Goal: Task Accomplishment & Management: Use online tool/utility

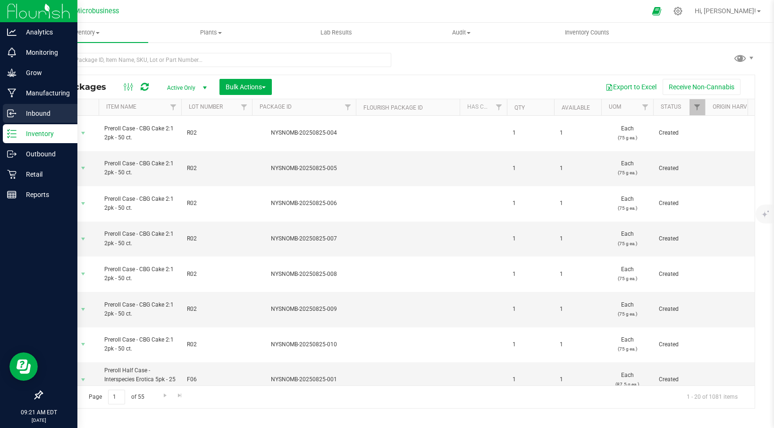
click at [36, 110] on p "Inbound" at bounding box center [45, 113] width 57 height 11
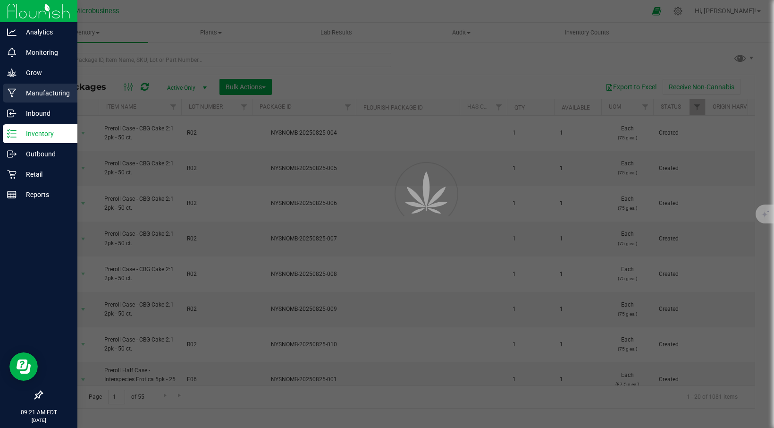
click at [56, 86] on div "Manufacturing" at bounding box center [40, 93] width 75 height 19
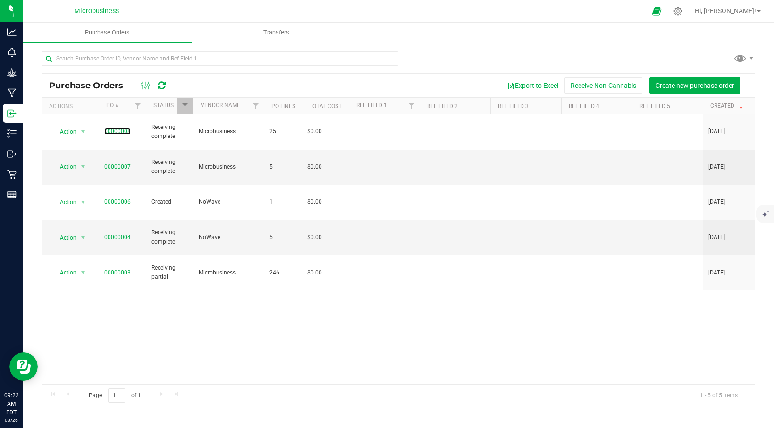
click at [117, 128] on link "00000008" at bounding box center [117, 131] width 26 height 7
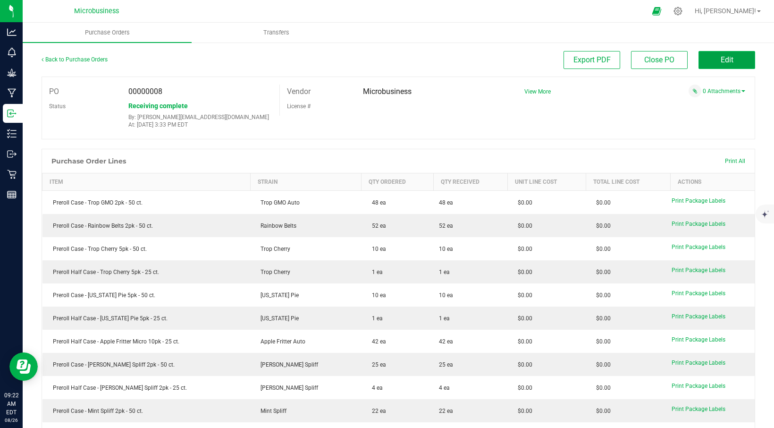
click at [721, 60] on span "Edit" at bounding box center [727, 59] width 13 height 9
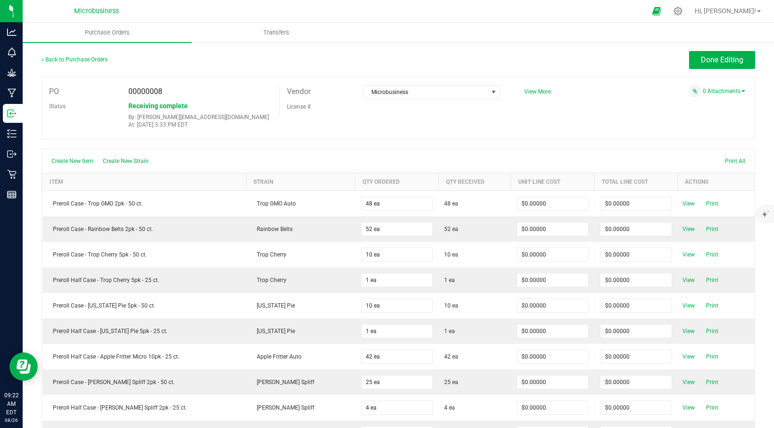
scroll to position [16, 0]
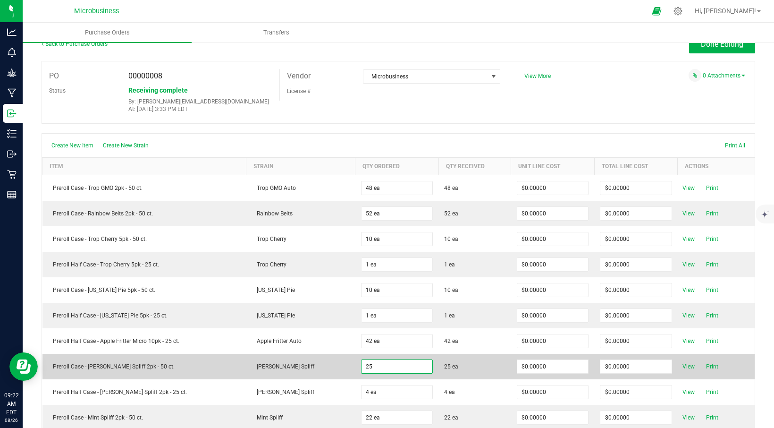
click at [362, 367] on input "25" at bounding box center [397, 366] width 71 height 13
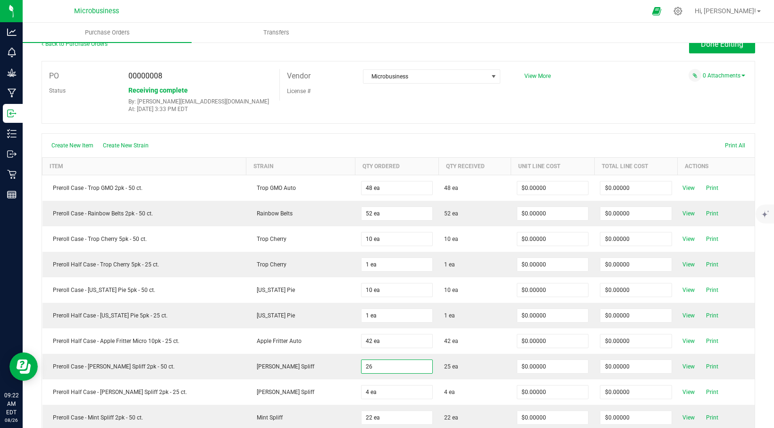
type input "26 ea"
click at [350, 140] on div "Create New Item Create New Strain Print All" at bounding box center [398, 146] width 713 height 24
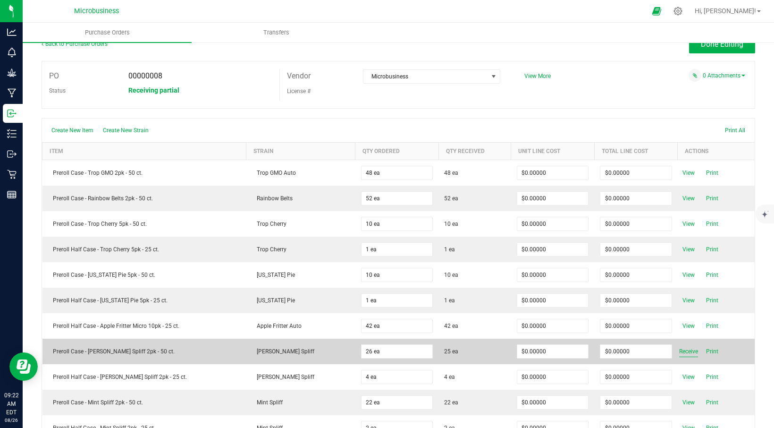
click at [681, 354] on span "Receive" at bounding box center [688, 351] width 19 height 11
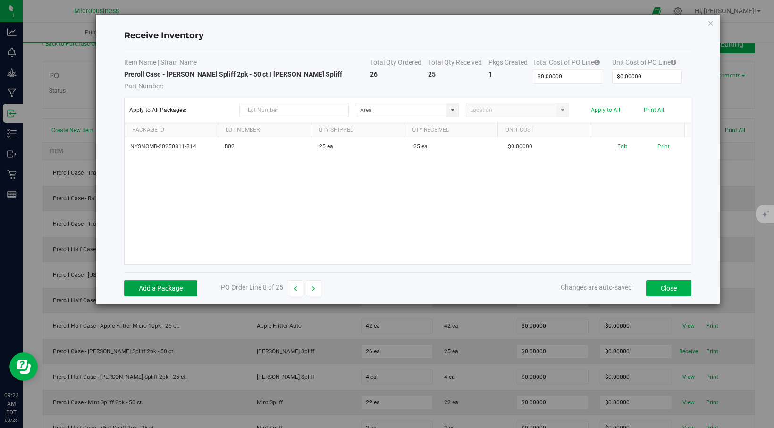
click at [165, 287] on button "Add a Package" at bounding box center [160, 288] width 73 height 16
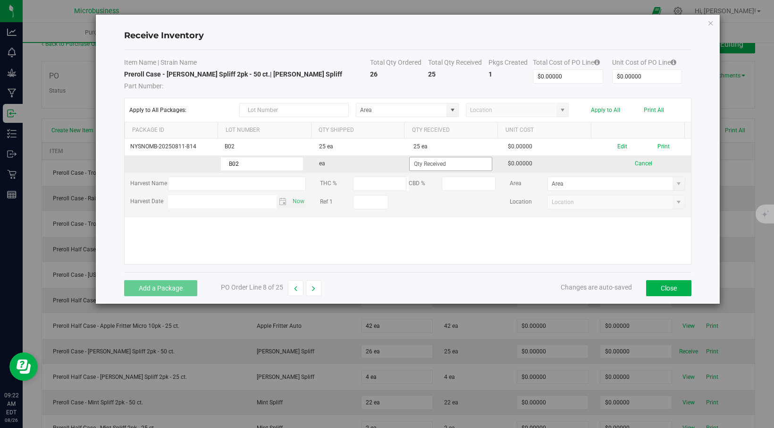
type input "B02"
click at [460, 164] on input at bounding box center [451, 163] width 82 height 13
type input "1 ea"
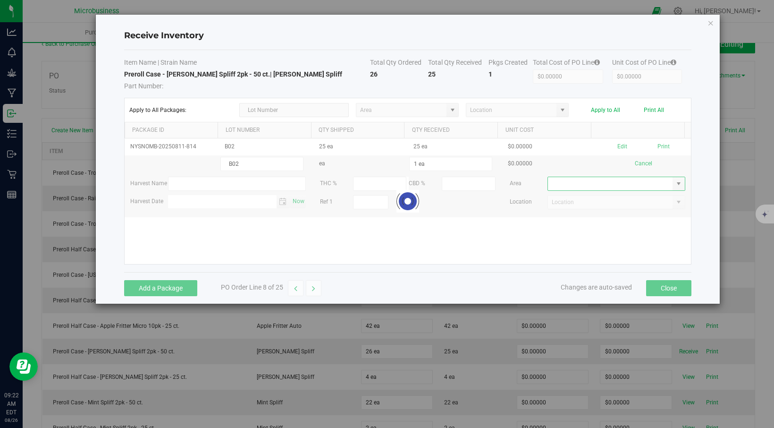
drag, startPoint x: 631, startPoint y: 179, endPoint x: 657, endPoint y: 185, distance: 27.0
click at [655, 186] on kendo-grid-list "NYSNOMB-20250811-814 B02 25 ea 25 ea $0.00000 Edit Print B02 ea 1 ea $0.00000 C…" at bounding box center [408, 201] width 566 height 126
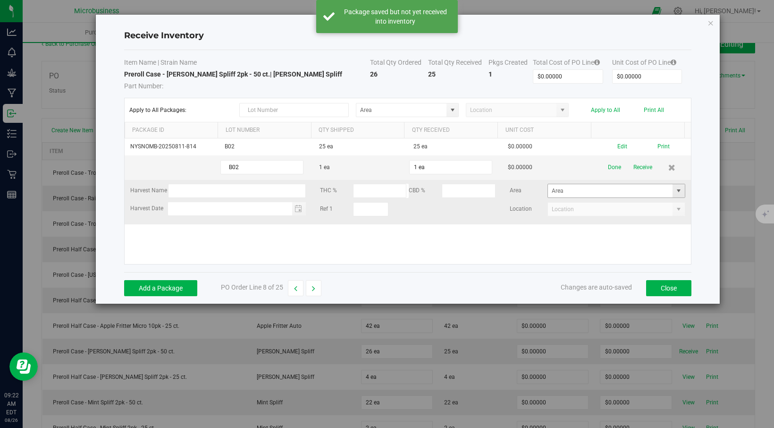
click at [675, 188] on span at bounding box center [679, 191] width 8 height 8
click at [561, 239] on span "The Vault" at bounding box center [561, 240] width 25 height 14
type input "The Vault"
click at [416, 295] on div "Add a Package PO Order Line 8 of 25 Changes are auto-saved Close" at bounding box center [407, 288] width 567 height 32
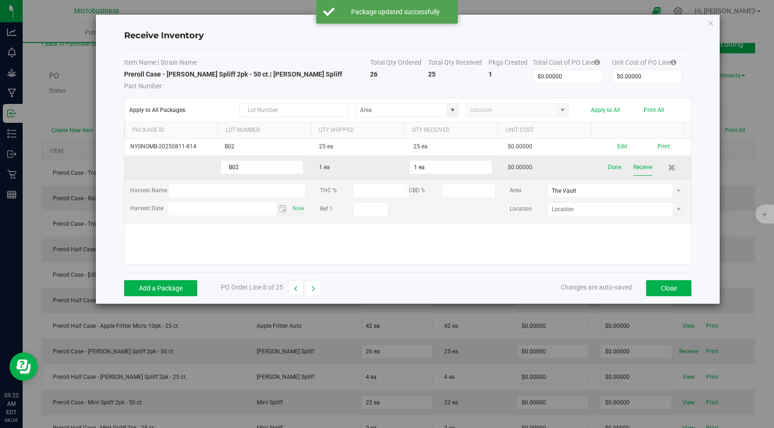
click at [638, 167] on button "Receive" at bounding box center [643, 167] width 19 height 17
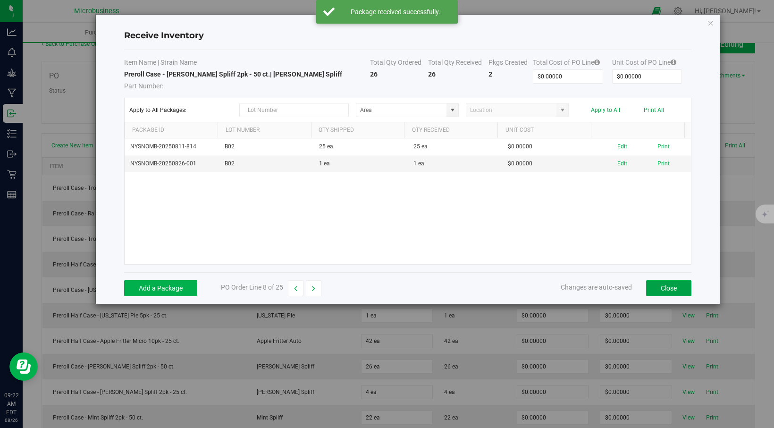
click at [666, 288] on button "Close" at bounding box center [668, 288] width 45 height 16
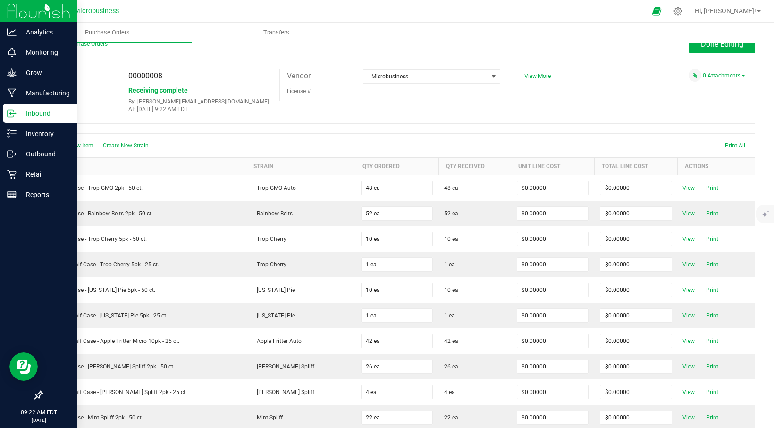
click at [30, 115] on p "Inbound" at bounding box center [45, 113] width 57 height 11
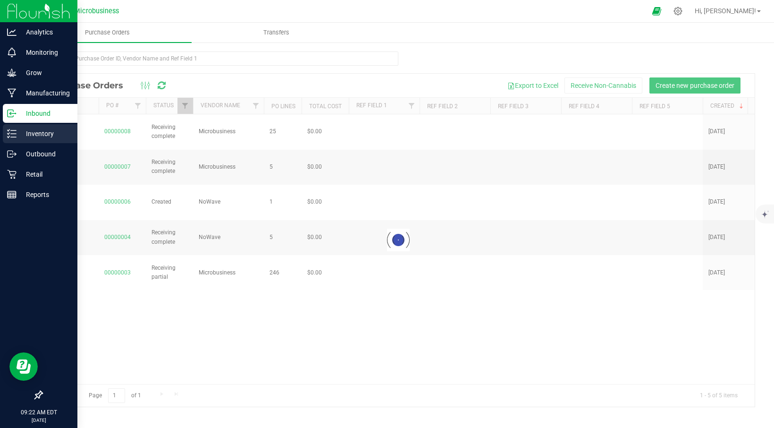
click at [33, 130] on p "Inventory" at bounding box center [45, 133] width 57 height 11
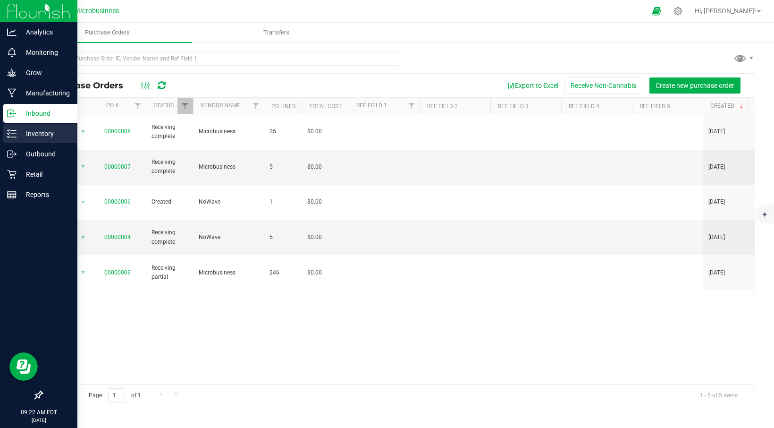
click at [25, 128] on p "Inventory" at bounding box center [45, 133] width 57 height 11
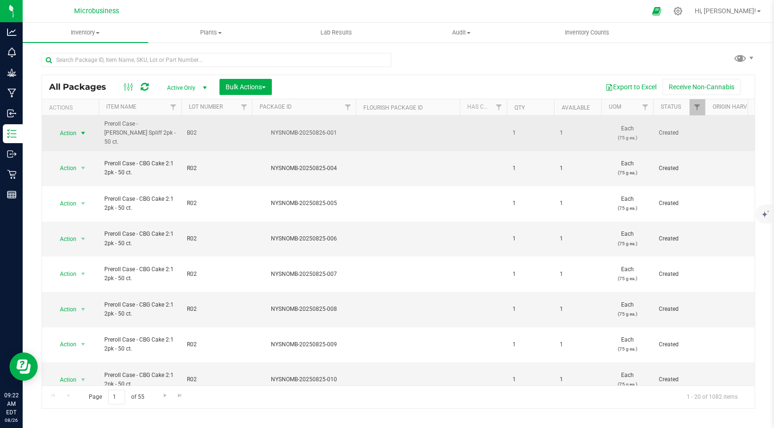
click at [82, 129] on span "select" at bounding box center [83, 133] width 8 height 8
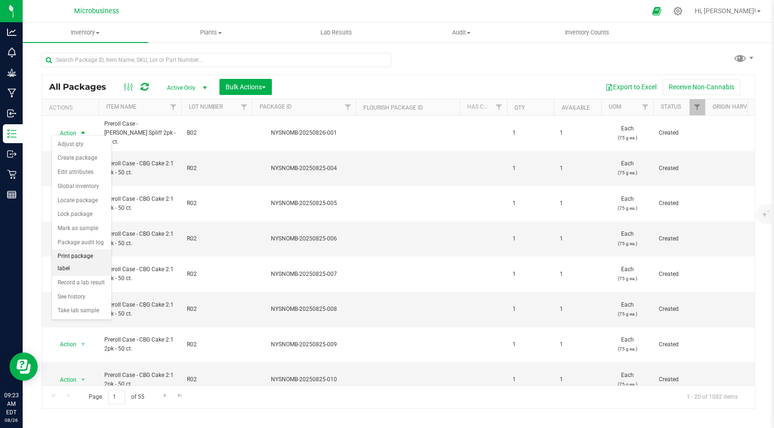
click at [82, 254] on li "Print package label" at bounding box center [81, 262] width 59 height 26
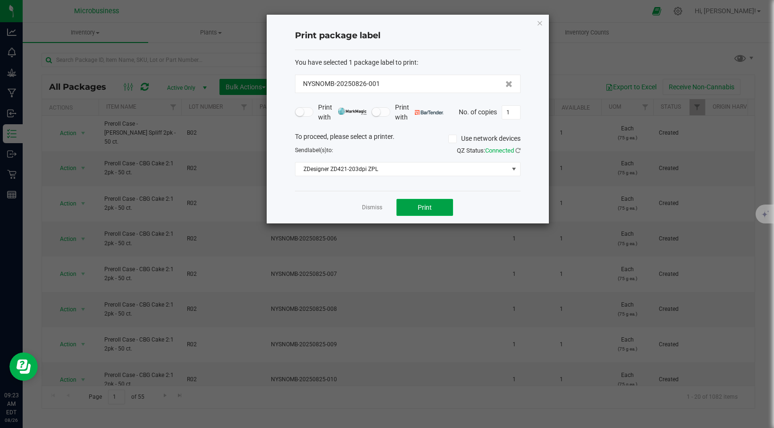
click at [419, 208] on span "Print" at bounding box center [425, 207] width 14 height 8
click at [380, 213] on div "Dismiss Print" at bounding box center [408, 207] width 226 height 33
click at [371, 211] on link "Dismiss" at bounding box center [372, 207] width 20 height 8
